Goal: Navigation & Orientation: Find specific page/section

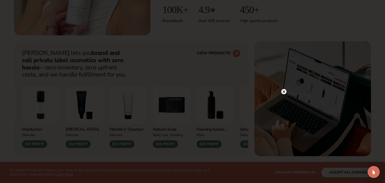
scroll to position [167, 0]
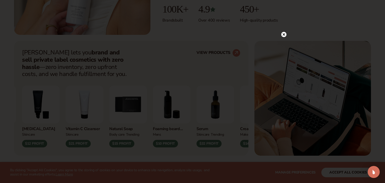
click at [283, 36] on circle at bounding box center [283, 34] width 5 height 5
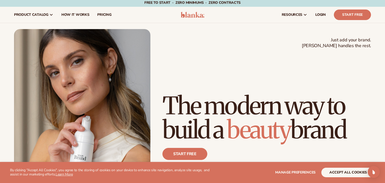
scroll to position [0, 0]
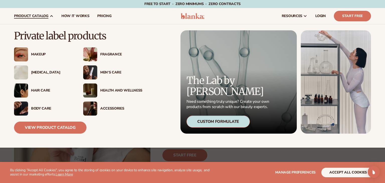
click at [111, 54] on div "Fragrance" at bounding box center [121, 54] width 42 height 4
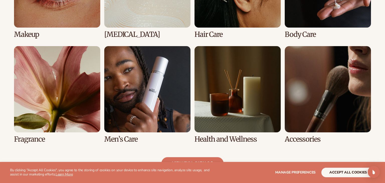
scroll to position [436, 0]
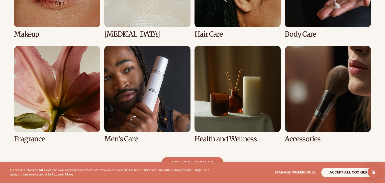
click at [61, 98] on link "5 / 8" at bounding box center [57, 94] width 86 height 97
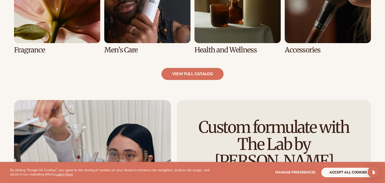
scroll to position [526, 0]
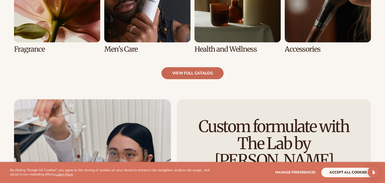
click at [202, 74] on link "view full catalog" at bounding box center [192, 73] width 62 height 12
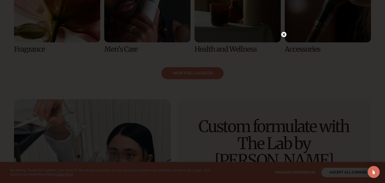
click at [284, 34] on icon at bounding box center [284, 34] width 3 height 3
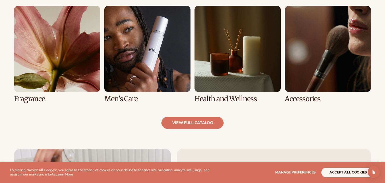
scroll to position [477, 0]
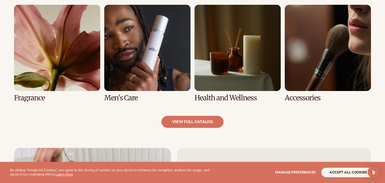
click at [258, 74] on link "7 / 8" at bounding box center [237, 53] width 86 height 97
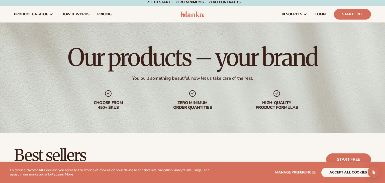
scroll to position [0, 0]
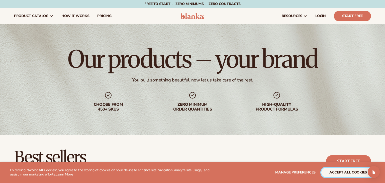
click at [346, 174] on button "accept all cookies" at bounding box center [348, 173] width 54 height 10
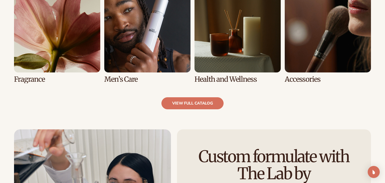
scroll to position [498, 0]
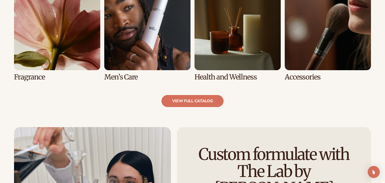
click at [251, 52] on link "7 / 8" at bounding box center [237, 32] width 86 height 97
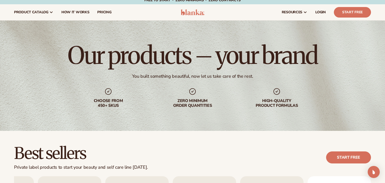
scroll to position [0, 0]
